Goal: Task Accomplishment & Management: Manage account settings

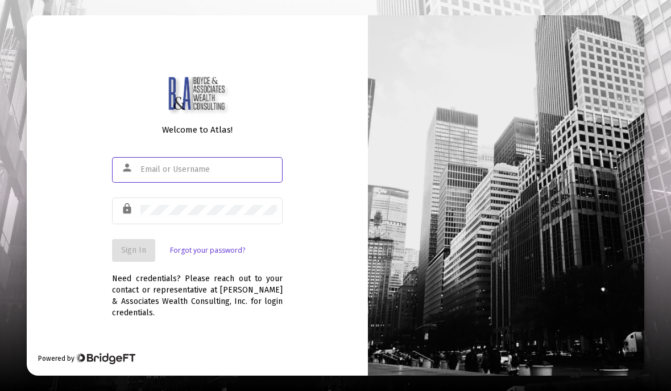
click at [235, 174] on input "text" at bounding box center [208, 169] width 136 height 9
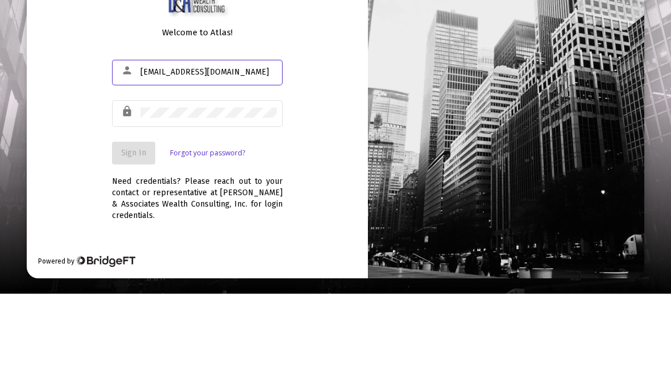
click at [150, 165] on input "[EMAIL_ADDRESS][DOMAIN_NAME]" at bounding box center [208, 169] width 136 height 9
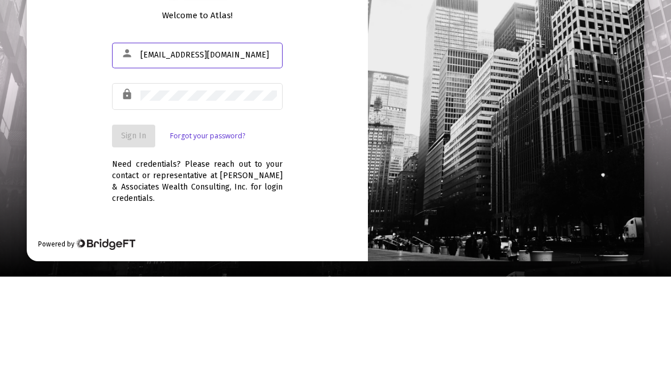
type input "[EMAIL_ADDRESS][DOMAIN_NAME]"
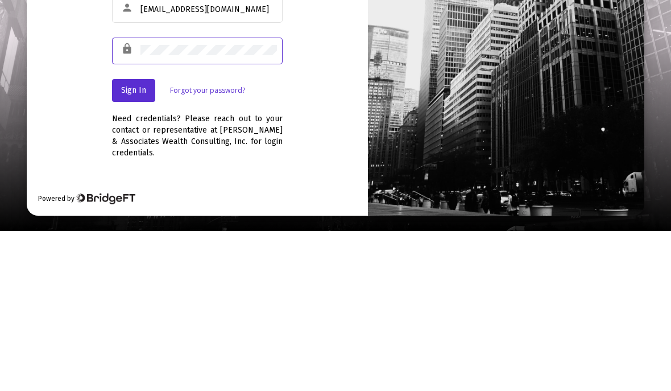
click at [136, 239] on button "Sign In" at bounding box center [133, 250] width 43 height 23
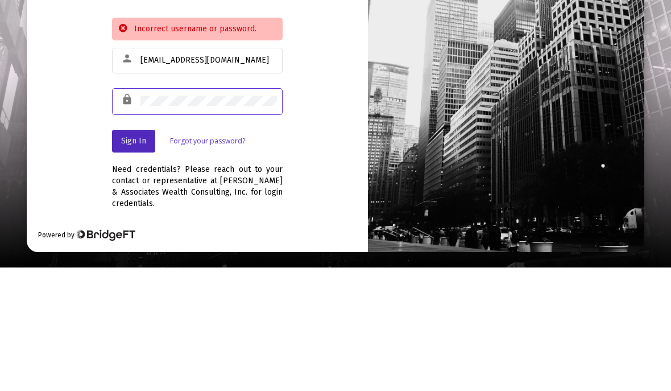
click at [127, 259] on span "Sign In" at bounding box center [133, 264] width 25 height 10
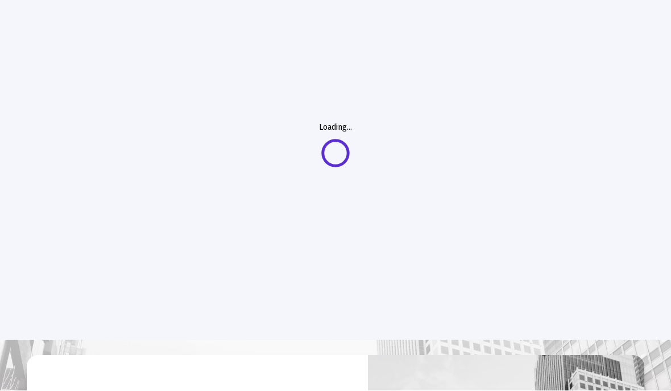
scroll to position [51, 0]
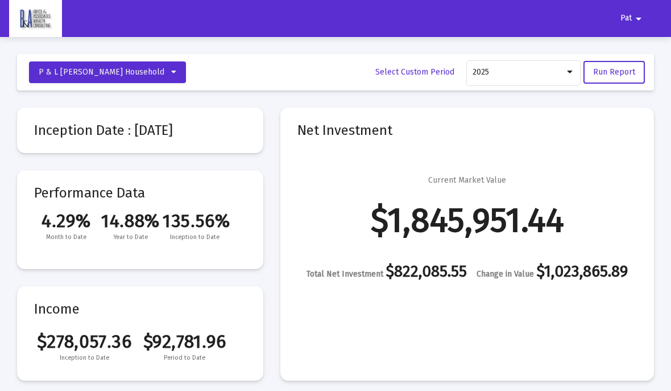
click at [213, 58] on mat-toolbar-row "P & L [PERSON_NAME] Household Select Custom Period 2025 Run Report" at bounding box center [335, 72] width 637 height 36
click at [228, 62] on mat-toolbar-row "P & L [PERSON_NAME] Household Select Custom Period 2025 Run Report" at bounding box center [335, 72] width 637 height 36
click at [282, 64] on mat-toolbar-row "P & L [PERSON_NAME] Household Select Custom Period 2025 Run Report" at bounding box center [335, 72] width 637 height 36
click at [592, 141] on mat-card-content "Current Market Value $1,845,951.44 Total Net Investment $822,085.55 Change in V…" at bounding box center [467, 209] width 340 height 139
click at [334, 193] on div "Current Market Value $1,845,951.44 Total Net Investment $822,085.55 Change in V…" at bounding box center [467, 227] width 340 height 105
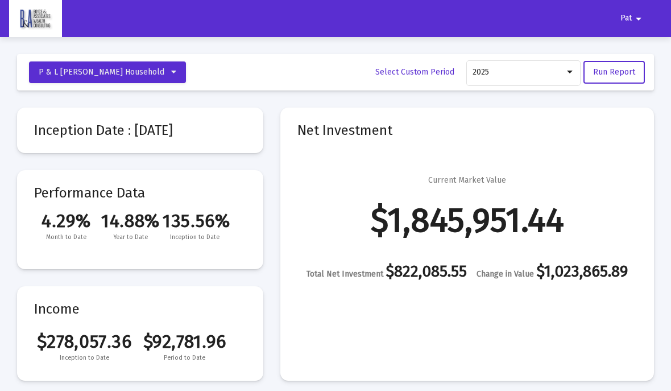
click at [267, 76] on mat-toolbar-row "P & L [PERSON_NAME] Household Select Custom Period 2025 Run Report" at bounding box center [335, 72] width 637 height 36
click at [642, 22] on mat-icon "arrow_drop_down" at bounding box center [639, 18] width 14 height 23
click at [644, 56] on button "Logout" at bounding box center [639, 48] width 64 height 27
